Goal: Check status

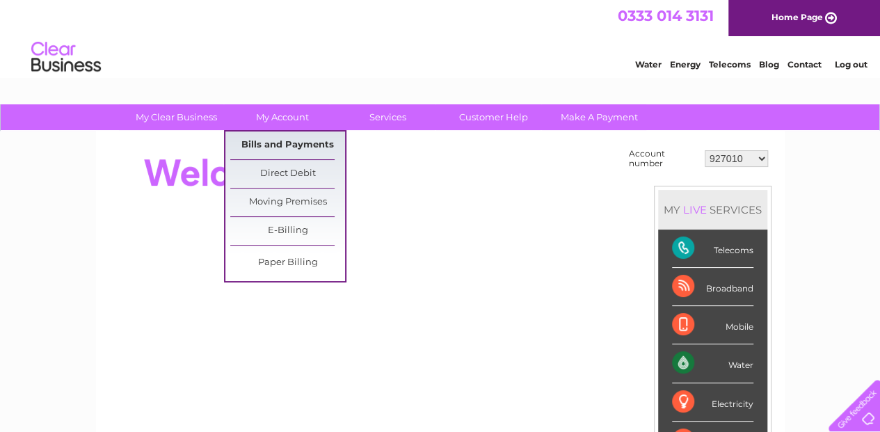
click at [277, 142] on link "Bills and Payments" at bounding box center [287, 145] width 115 height 28
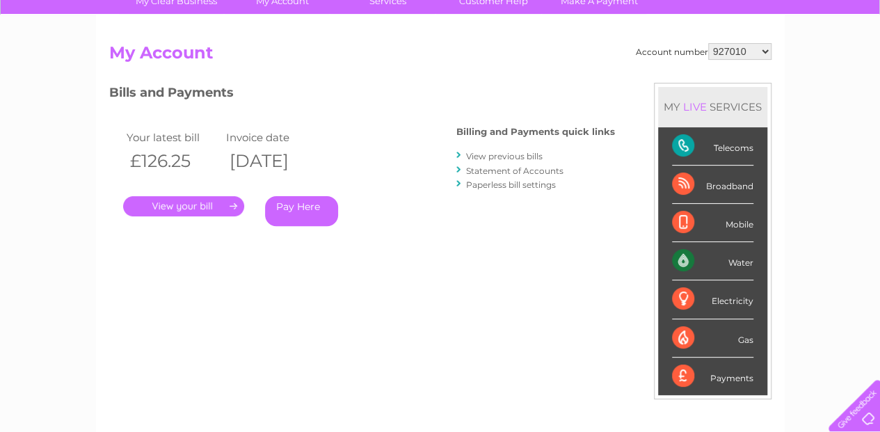
scroll to position [139, 0]
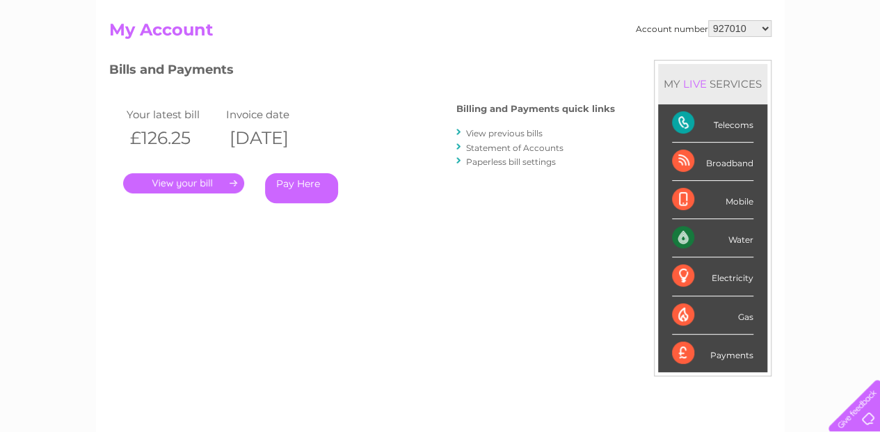
click at [179, 184] on link "." at bounding box center [183, 183] width 121 height 20
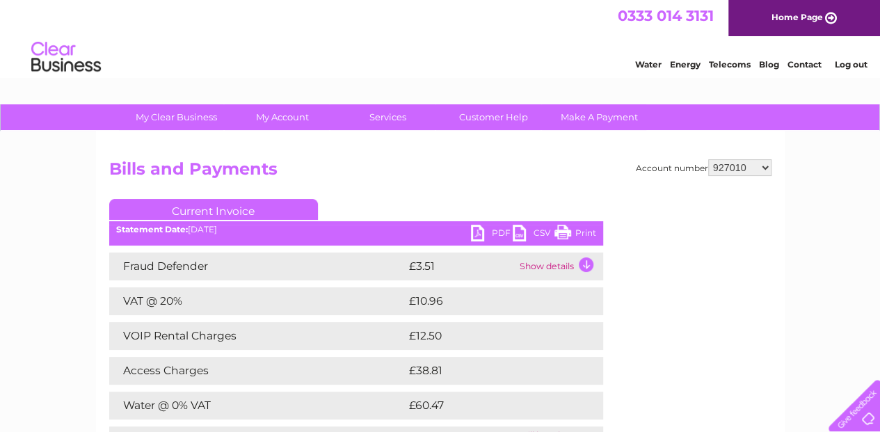
click at [476, 232] on link "PDF" at bounding box center [492, 235] width 42 height 20
